Goal: Navigation & Orientation: Find specific page/section

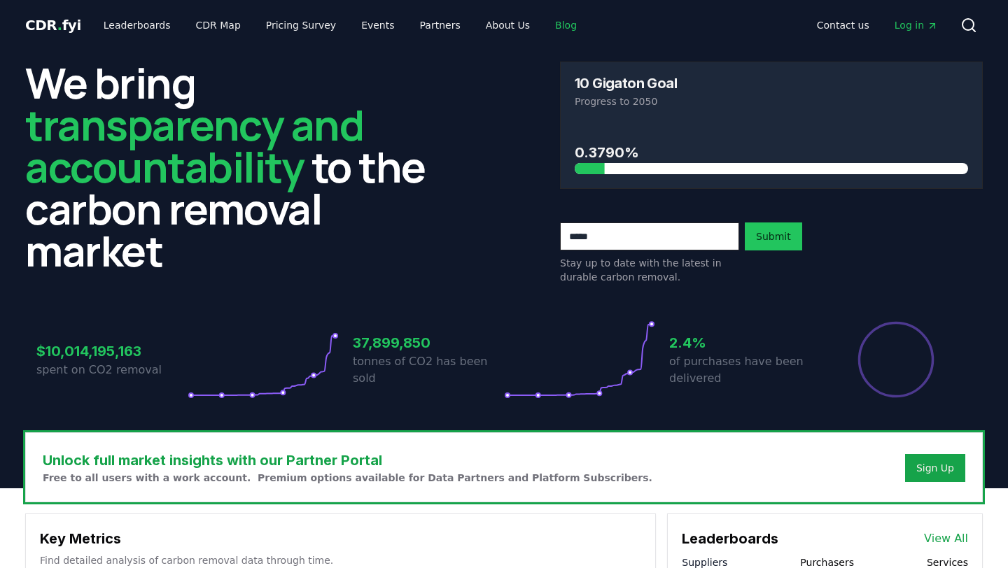
click at [544, 25] on link "Blog" at bounding box center [566, 25] width 44 height 25
